Goal: Task Accomplishment & Management: Manage account settings

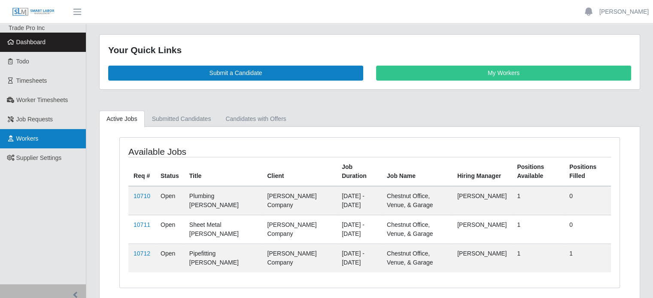
click at [23, 130] on link "Workers" at bounding box center [43, 138] width 86 height 19
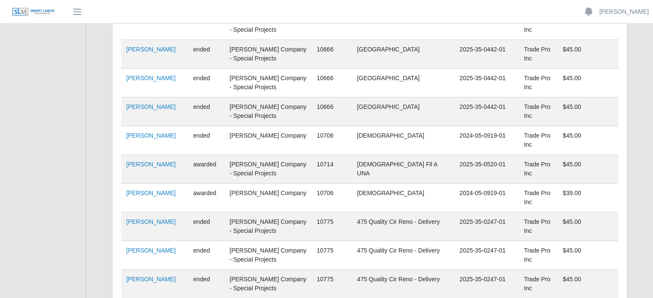
scroll to position [601, 0]
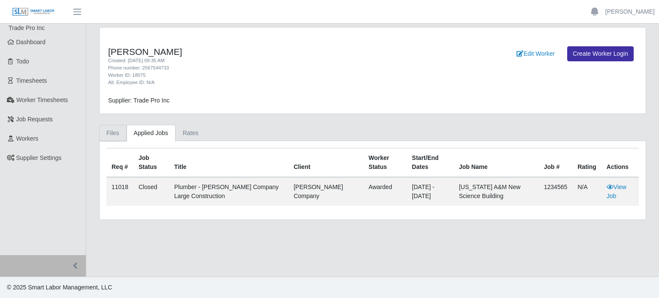
click at [115, 135] on link "Files" at bounding box center [112, 133] width 27 height 17
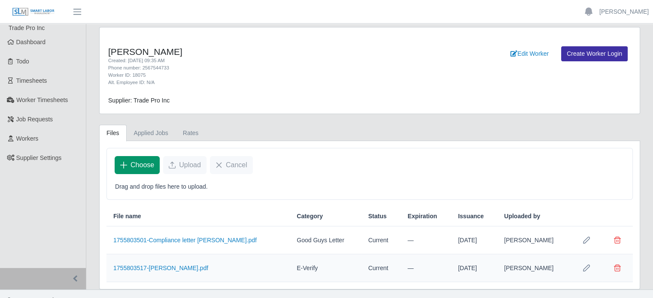
click at [133, 167] on span "Choose" at bounding box center [142, 165] width 24 height 10
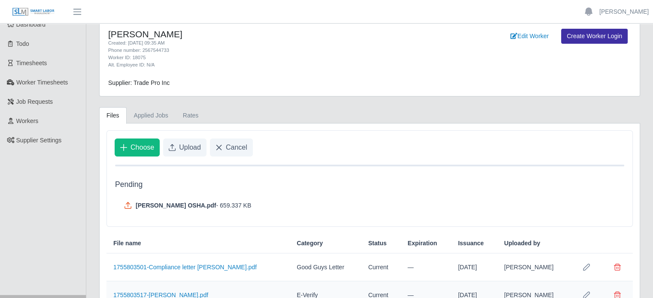
scroll to position [56, 0]
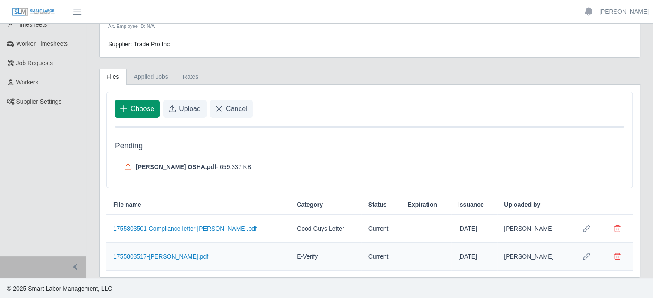
click at [130, 110] on span "Choose" at bounding box center [142, 109] width 24 height 10
click at [183, 110] on span "Upload" at bounding box center [190, 109] width 22 height 10
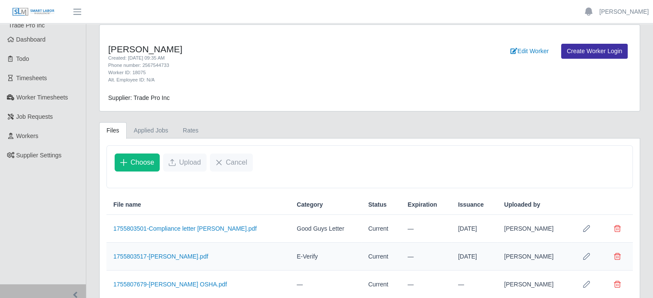
scroll to position [30, 0]
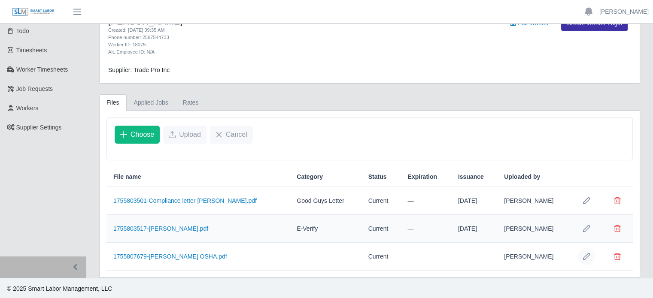
click at [585, 257] on icon "Row Edit" at bounding box center [586, 256] width 7 height 7
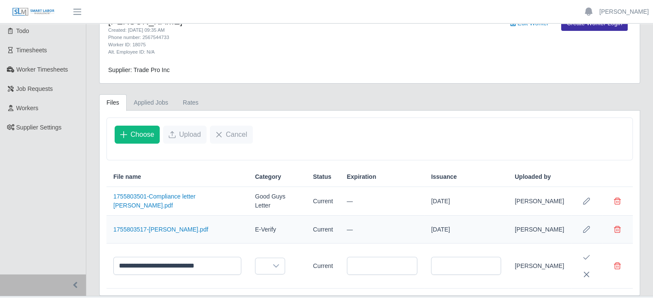
scroll to position [49, 0]
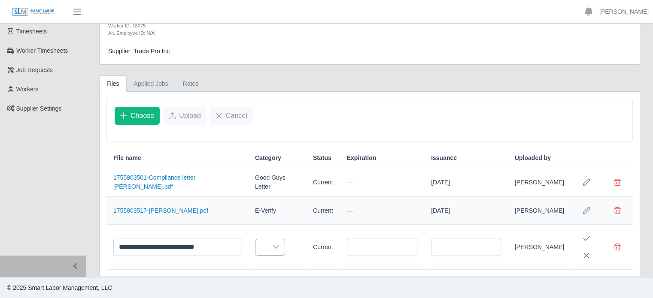
click at [273, 245] on icon at bounding box center [276, 247] width 7 height 7
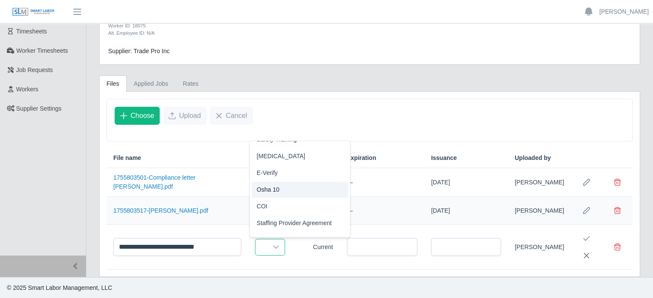
scroll to position [48, 0]
click at [290, 192] on li "Osha 10" at bounding box center [299, 187] width 97 height 16
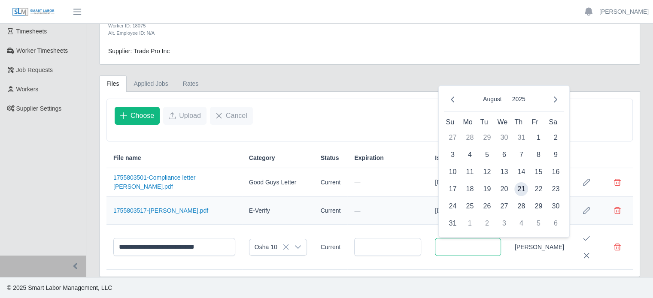
click at [487, 247] on input "text" at bounding box center [468, 247] width 66 height 18
click at [478, 245] on input "text" at bounding box center [468, 247] width 66 height 18
click at [584, 237] on icon "Save Edit" at bounding box center [586, 238] width 7 height 7
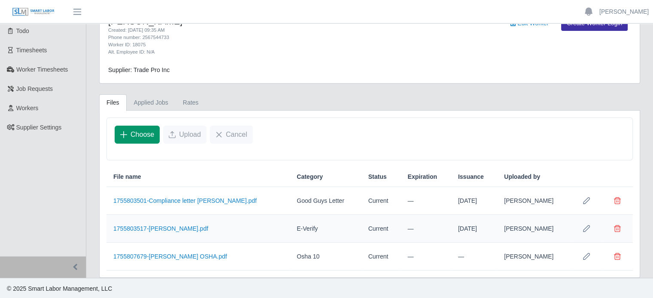
click at [135, 132] on span "Choose" at bounding box center [142, 135] width 24 height 10
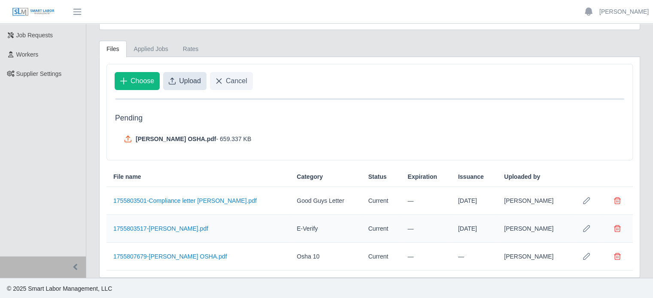
click at [185, 83] on span "Upload" at bounding box center [190, 81] width 22 height 10
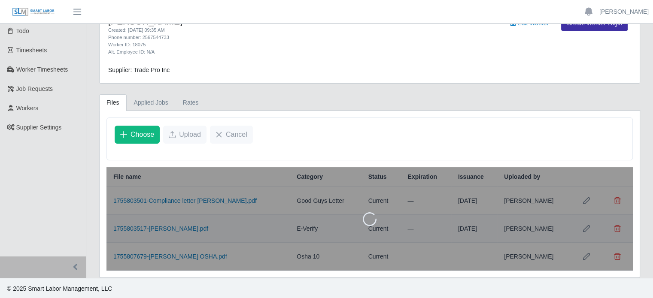
scroll to position [58, 0]
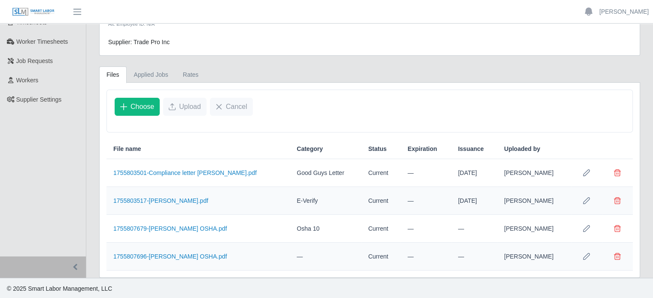
click at [585, 256] on icon "Row Edit" at bounding box center [586, 256] width 7 height 7
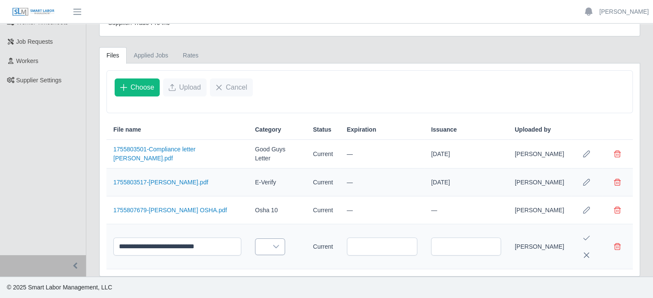
click at [273, 253] on div at bounding box center [275, 247] width 17 height 16
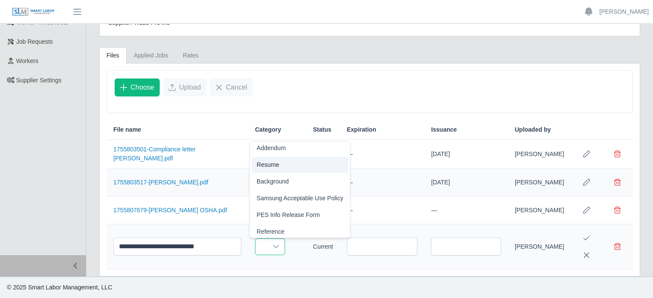
scroll to position [172, 0]
click at [614, 246] on span "Delete file" at bounding box center [617, 246] width 7 height 7
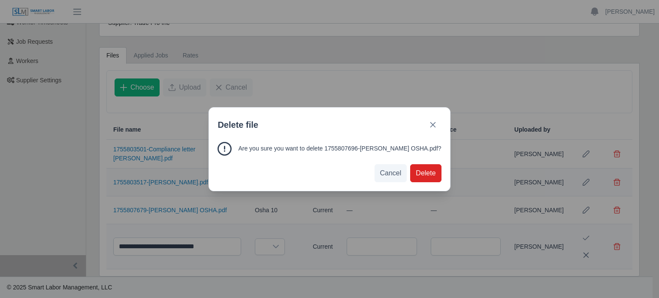
click at [416, 171] on span "Delete" at bounding box center [426, 173] width 20 height 10
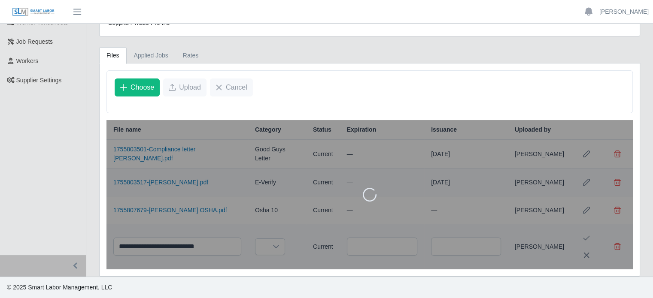
scroll to position [30, 0]
